Goal: Information Seeking & Learning: Check status

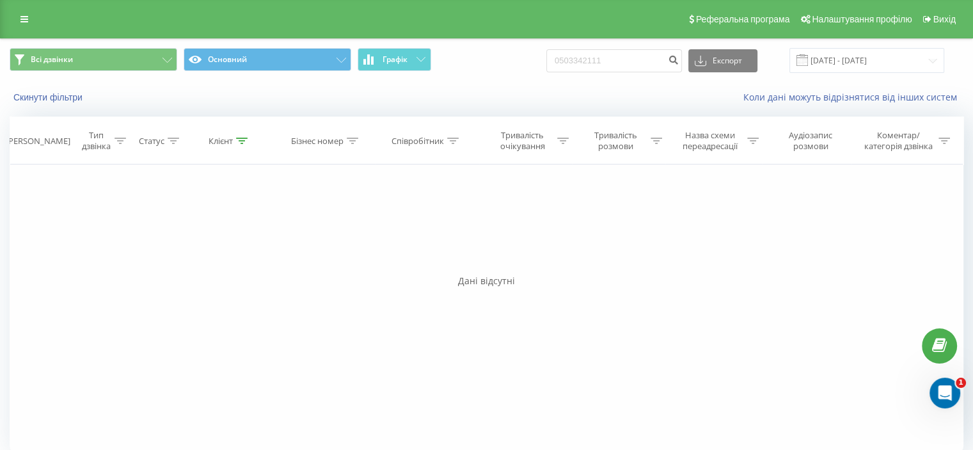
click at [76, 281] on div "Дані відсутні" at bounding box center [487, 280] width 954 height 13
click at [814, 239] on div "Фільтрувати за умовою Дорівнює Введіть значення Скасувати OK Фільтрувати за умо…" at bounding box center [487, 308] width 954 height 288
drag, startPoint x: 632, startPoint y: 62, endPoint x: 413, endPoint y: 58, distance: 218.8
click at [415, 56] on div "Всі дзвінки Основний Графік 0503342111 Експорт .csv .xls .xlsx [DATE] - [DATE]" at bounding box center [487, 60] width 954 height 25
paste input "3335615905"
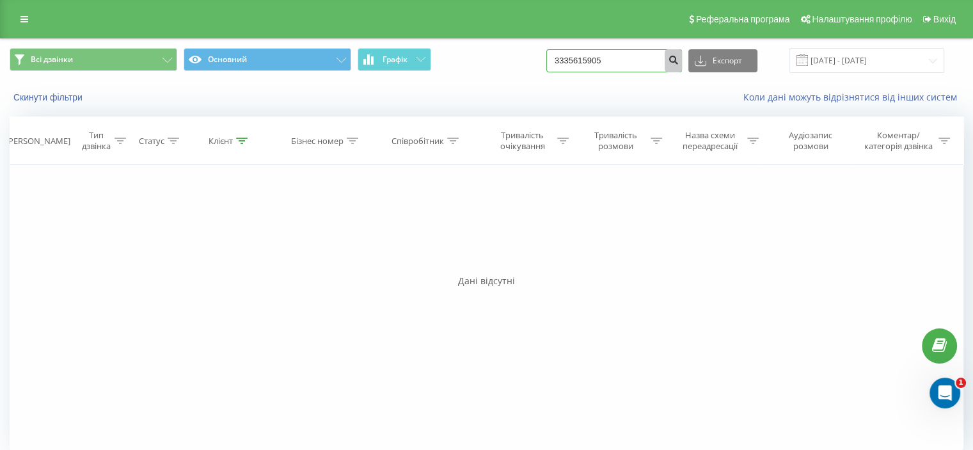
type input "3335615905"
click at [679, 56] on icon "submit" at bounding box center [673, 58] width 11 height 8
drag, startPoint x: 630, startPoint y: 59, endPoint x: 420, endPoint y: 41, distance: 210.6
click at [423, 41] on div "Всі дзвінки Основний Графік 3335615905 Експорт .csv .xls .xlsx 22.05.2025 - 22.…" at bounding box center [487, 60] width 972 height 43
paste input "0738631500"
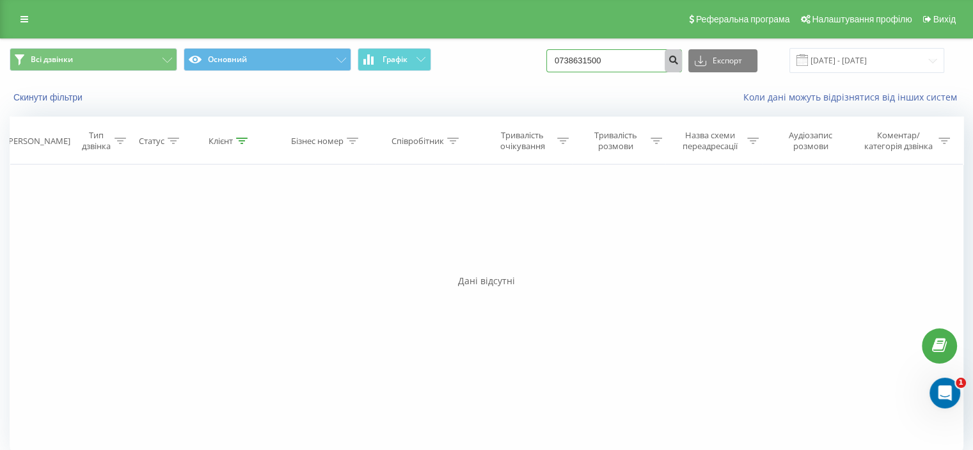
type input "0738631500"
click at [679, 60] on icon "submit" at bounding box center [673, 58] width 11 height 8
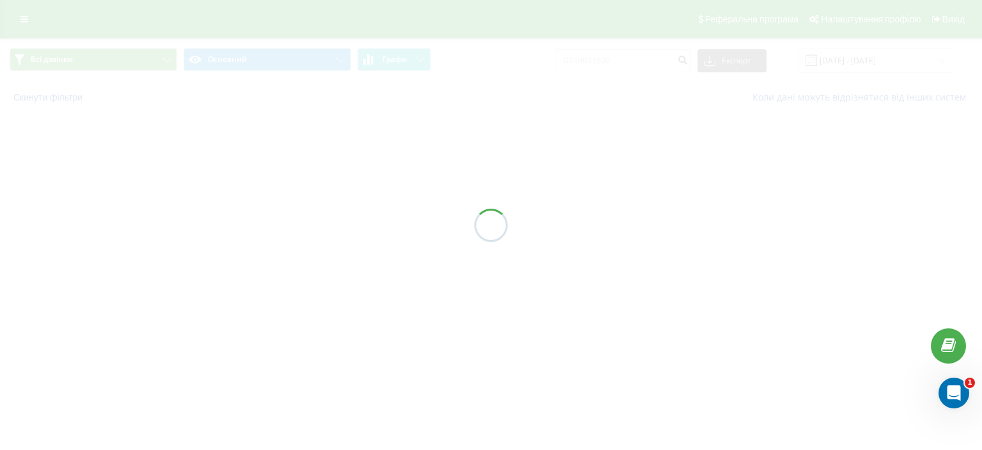
click at [116, 282] on div at bounding box center [491, 225] width 982 height 450
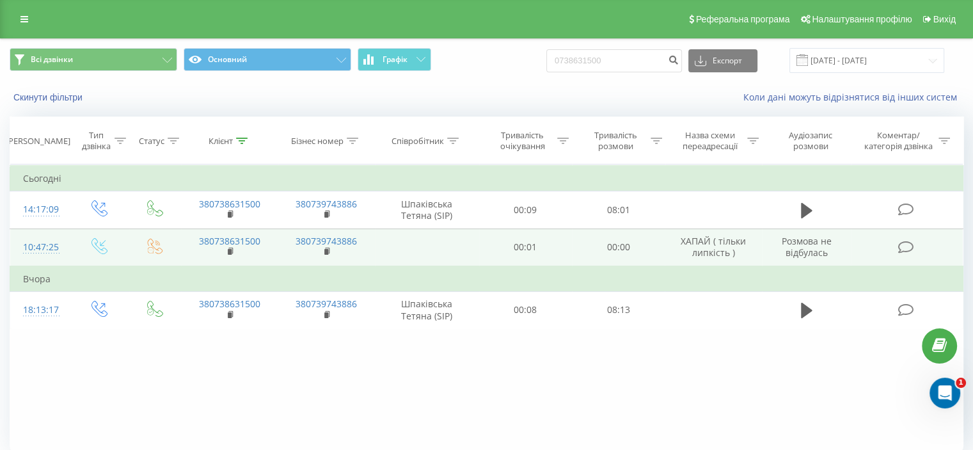
scroll to position [50, 0]
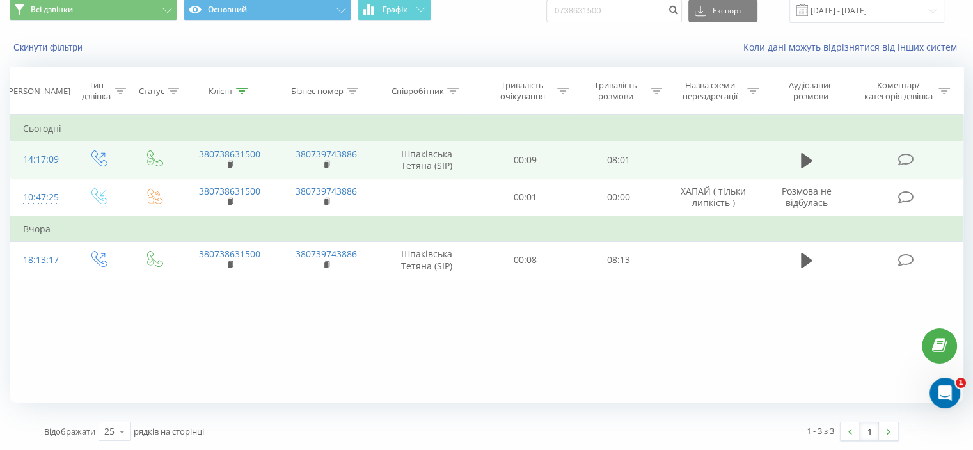
click at [904, 159] on icon at bounding box center [905, 159] width 16 height 13
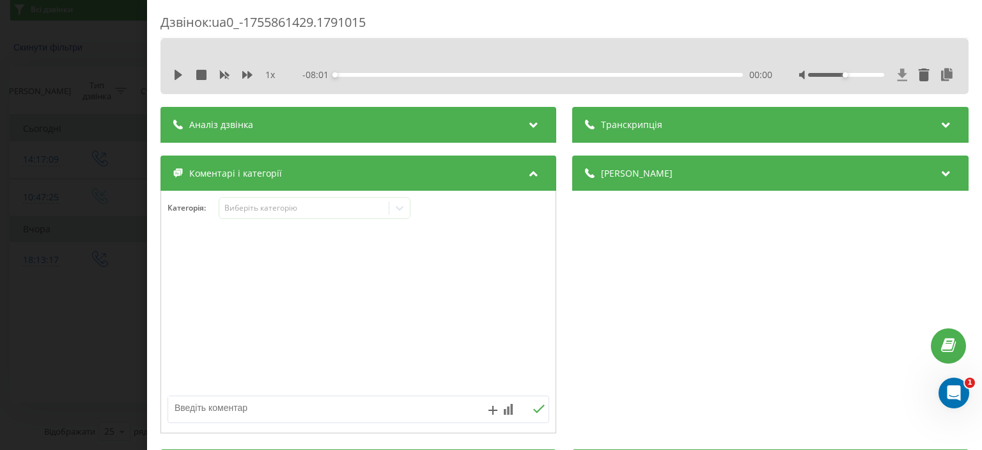
click at [897, 74] on icon at bounding box center [902, 74] width 11 height 13
click at [43, 255] on div "Дзвінок : ua0_-1755861429.1791015 1 x - 08:01 00:00 00:00 Транскрипція Для AI-а…" at bounding box center [491, 225] width 982 height 450
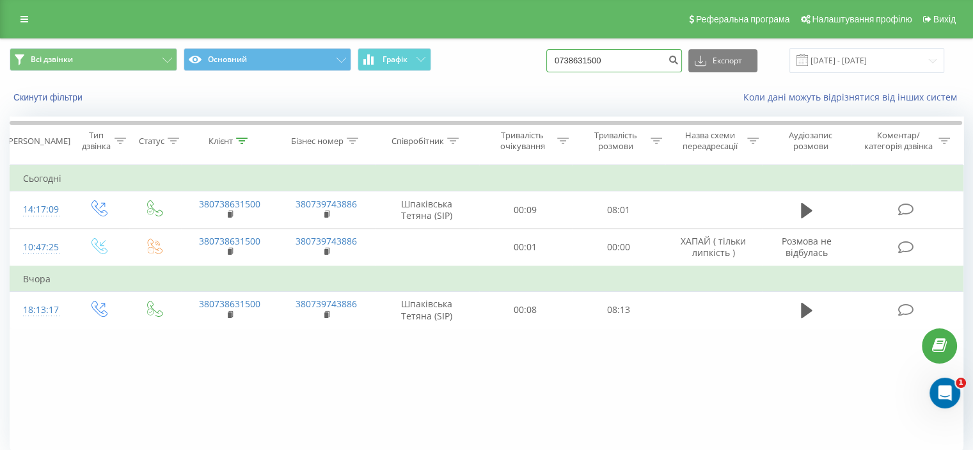
drag, startPoint x: 633, startPoint y: 51, endPoint x: 237, endPoint y: 106, distance: 400.4
click at [237, 106] on div "Всі дзвінки Основний Графік 0738631500 Експорт .csv .xls .xlsx [DATE] - [DATE] …" at bounding box center [487, 76] width 972 height 74
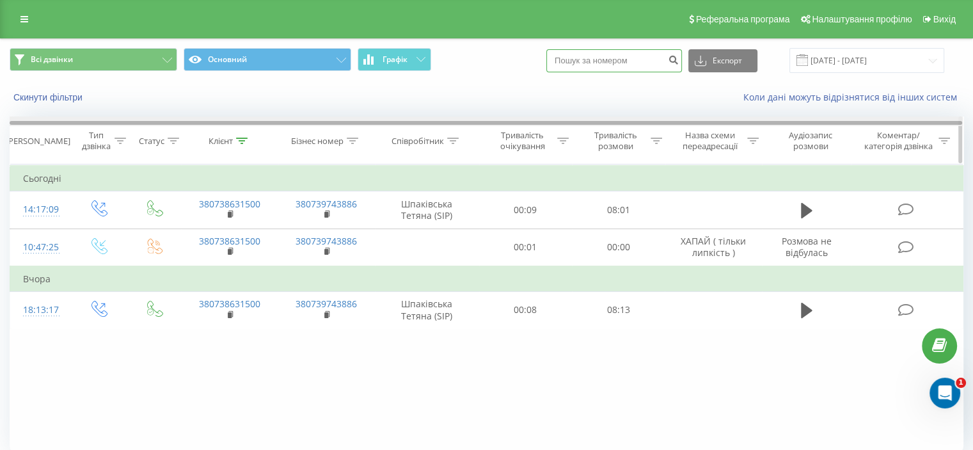
paste input "0672169925"
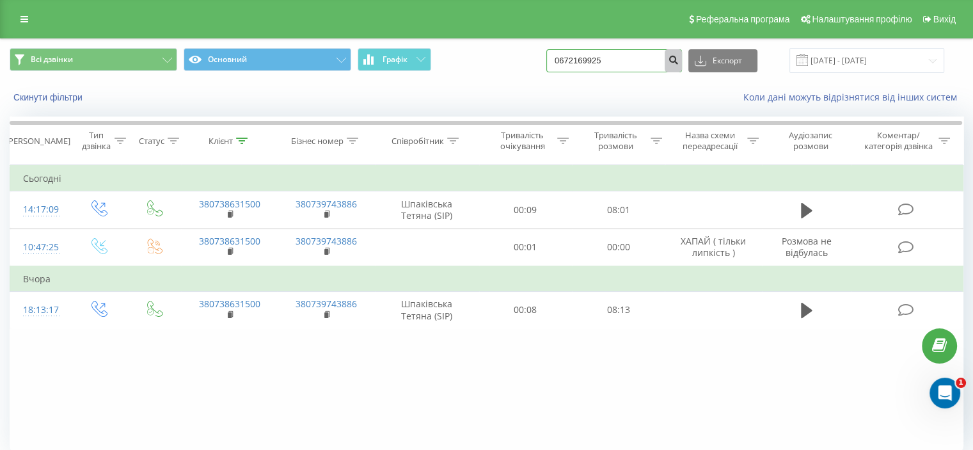
type input "0672169925"
click at [679, 57] on icon "submit" at bounding box center [673, 58] width 11 height 8
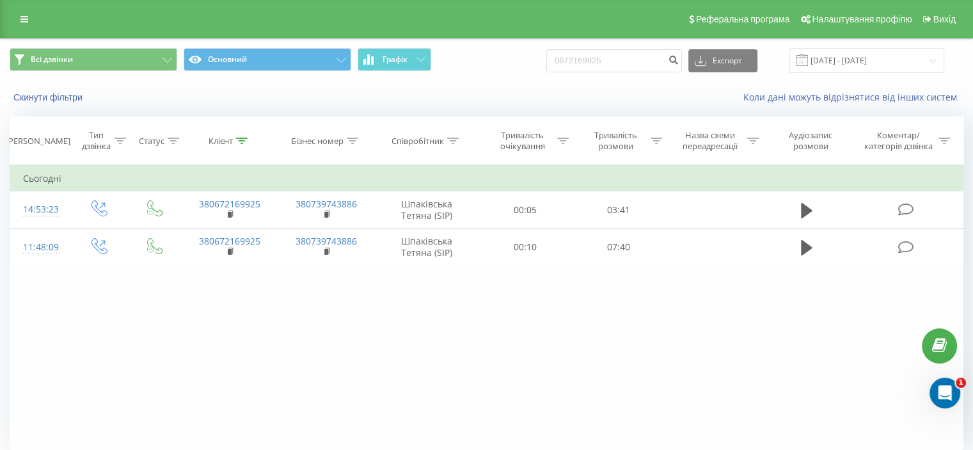
click at [791, 345] on div "Фільтрувати за умовою Дорівнює Введіть значення Скасувати OK Фільтрувати за умо…" at bounding box center [487, 308] width 954 height 288
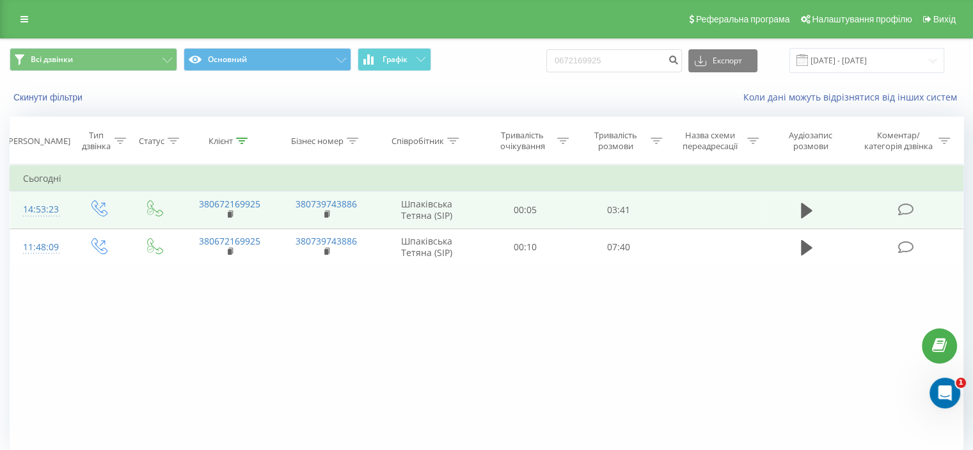
click at [904, 213] on icon at bounding box center [905, 209] width 16 height 13
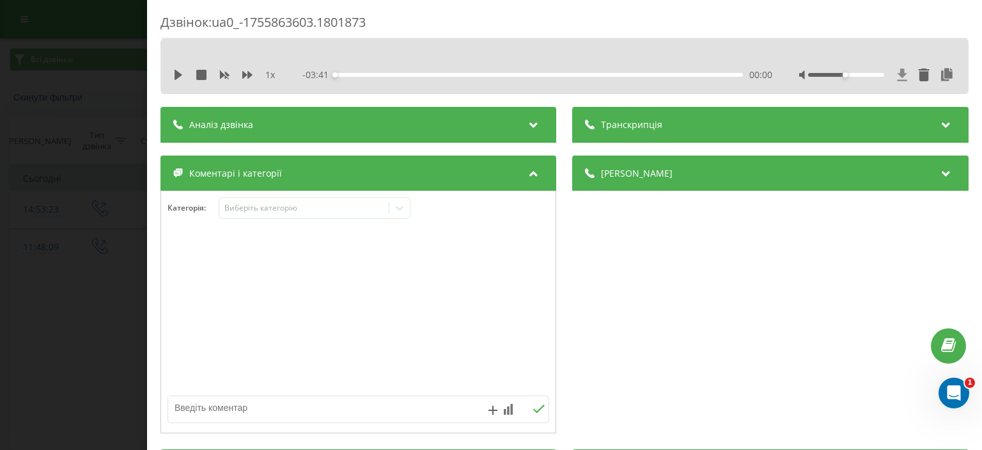
click at [898, 74] on icon at bounding box center [903, 74] width 10 height 12
click at [0, 370] on div "Дзвінок : ua0_-1755863603.1801873 1 x - 03:41 00:00 00:00 Транскрипція Для AI-а…" at bounding box center [491, 225] width 982 height 450
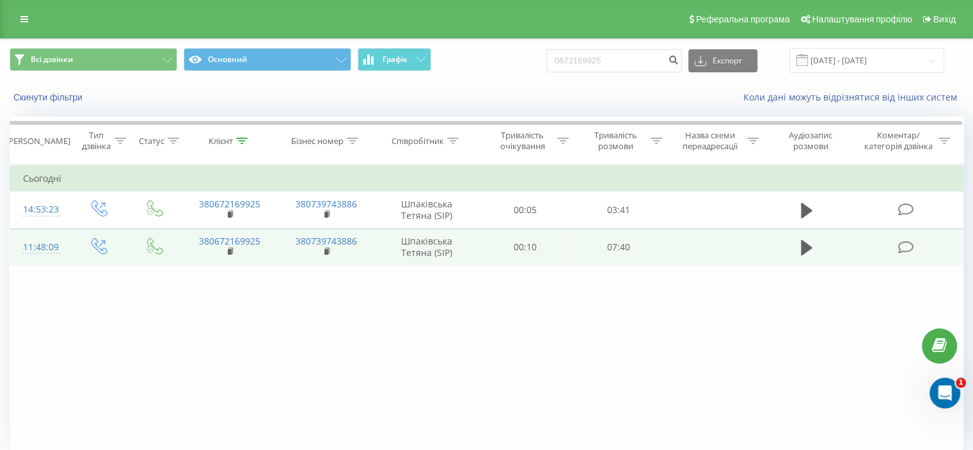
click at [906, 246] on icon at bounding box center [905, 246] width 16 height 13
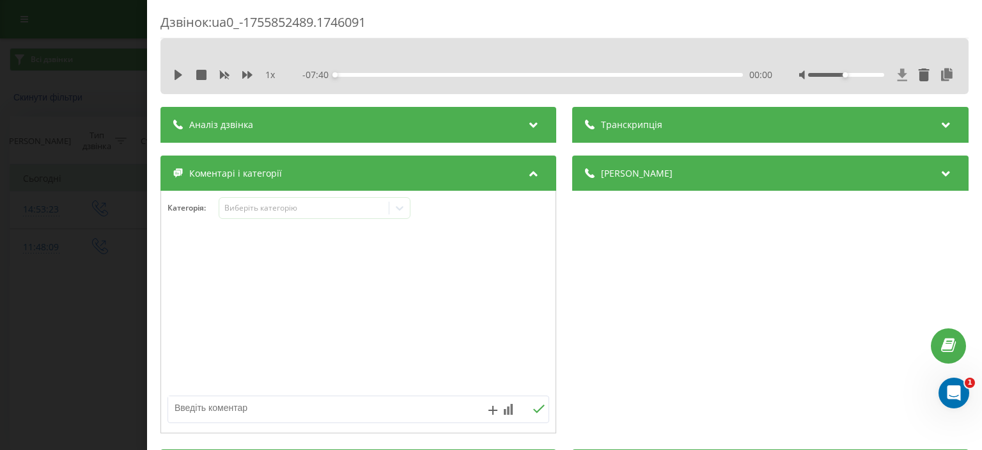
click at [897, 71] on icon at bounding box center [902, 74] width 11 height 13
